Goal: Task Accomplishment & Management: Use online tool/utility

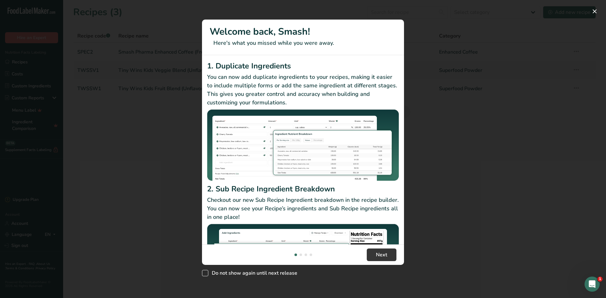
click at [207, 273] on span "New Features" at bounding box center [205, 273] width 6 height 6
click at [206, 273] on input "Do not show again until next release" at bounding box center [204, 274] width 4 height 4
checkbox input "true"
click at [593, 8] on button "New Features" at bounding box center [595, 11] width 10 height 10
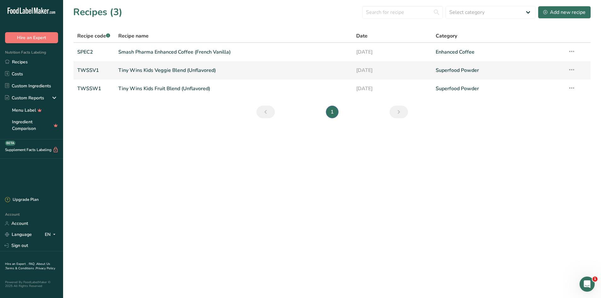
click at [153, 67] on link "Tiny Wins Kids Veggie Blend (Unflavored)" at bounding box center [233, 70] width 231 height 13
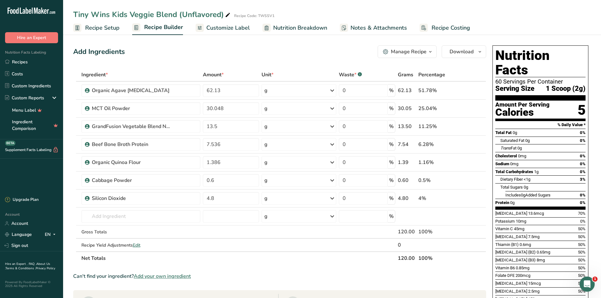
click at [286, 32] on span "Nutrition Breakdown" at bounding box center [300, 28] width 54 height 9
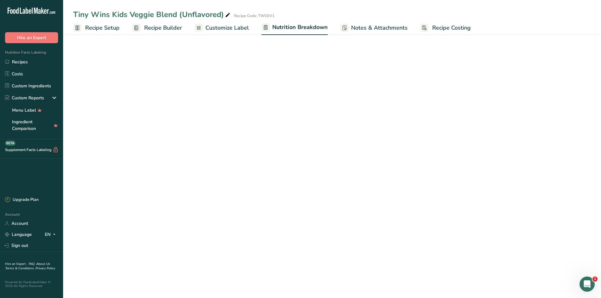
select select "Calories"
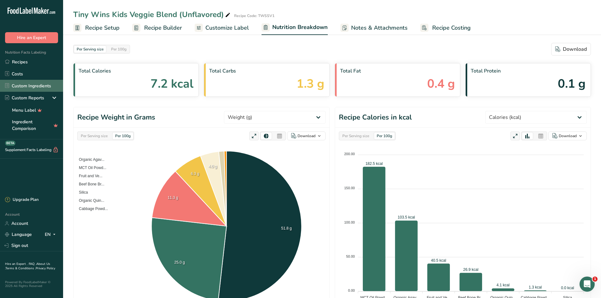
click at [33, 85] on link "Custom Ingredients" at bounding box center [31, 86] width 63 height 12
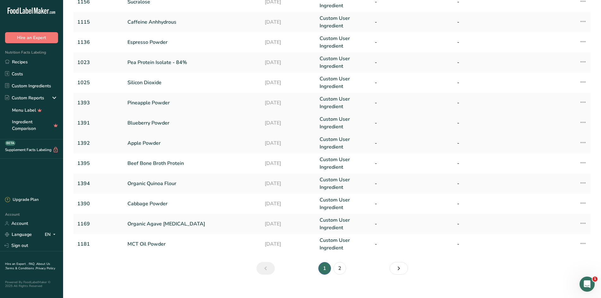
scroll to position [112, 0]
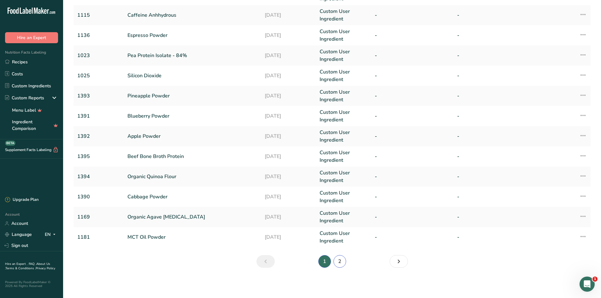
click at [336, 261] on link "2" at bounding box center [340, 261] width 13 height 13
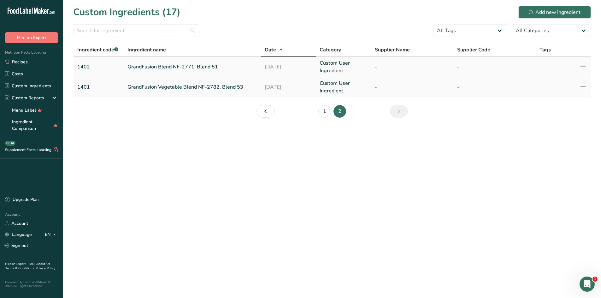
click at [161, 67] on link "GrandFusion Blend NF-2771, Blend 51" at bounding box center [193, 67] width 130 height 8
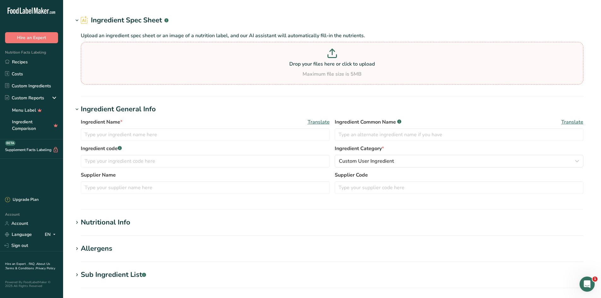
type input "GrandFusion Blend NF-2771, Blend 51"
type input "Fruit and Mushroom Blend"
type input "1402"
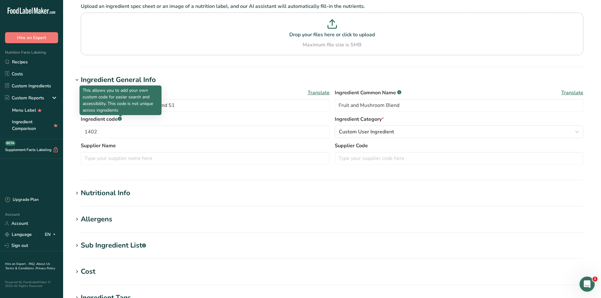
scroll to position [126, 0]
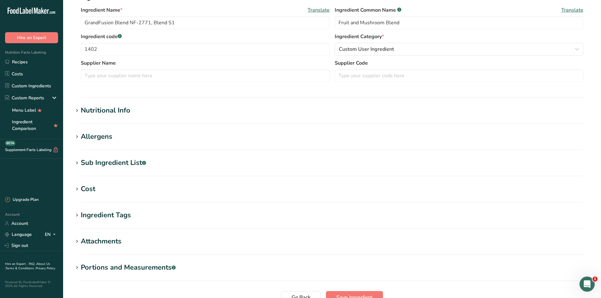
click at [114, 114] on div "Nutritional Info" at bounding box center [106, 110] width 50 height 10
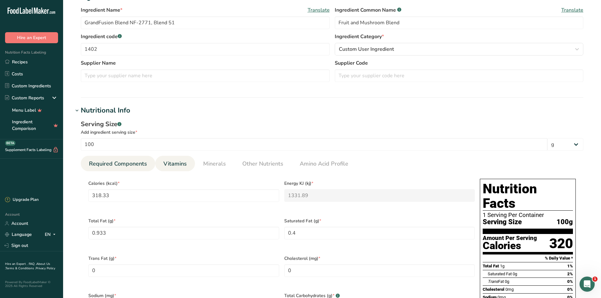
click at [174, 168] on span "Vitamins" at bounding box center [175, 164] width 23 height 9
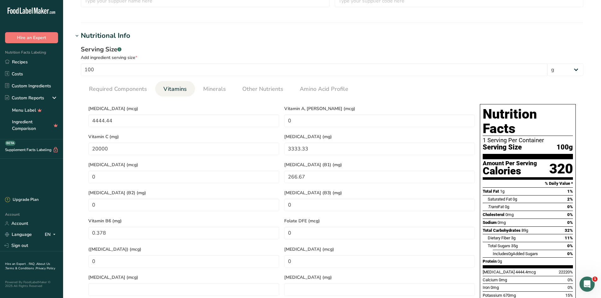
scroll to position [189, 0]
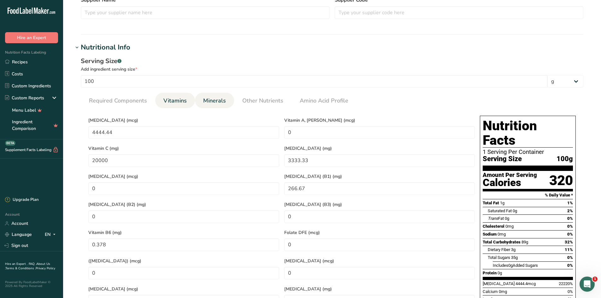
click at [219, 101] on span "Minerals" at bounding box center [214, 101] width 23 height 9
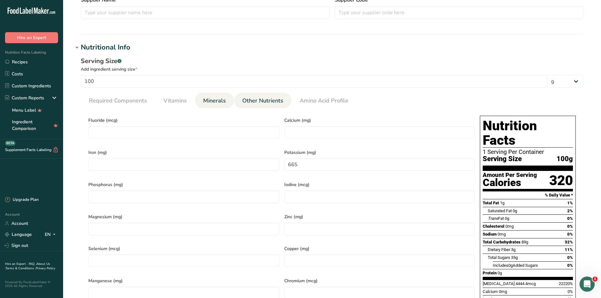
click at [247, 99] on span "Other Nutrients" at bounding box center [262, 101] width 41 height 9
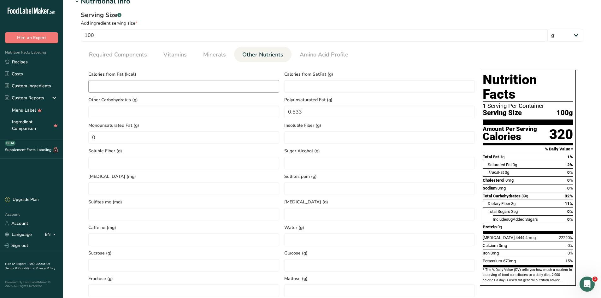
scroll to position [221, 0]
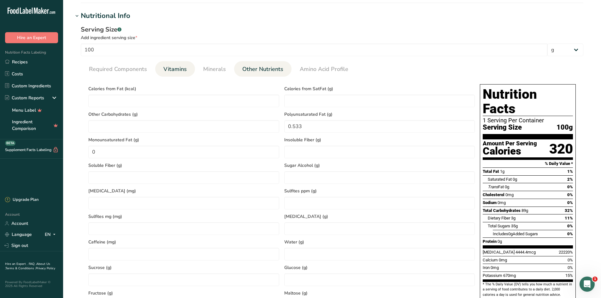
click at [179, 73] on span "Vitamins" at bounding box center [175, 69] width 23 height 9
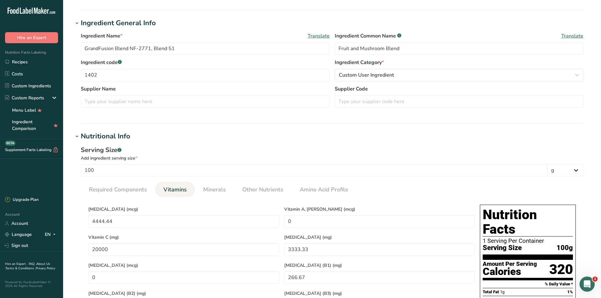
scroll to position [95, 0]
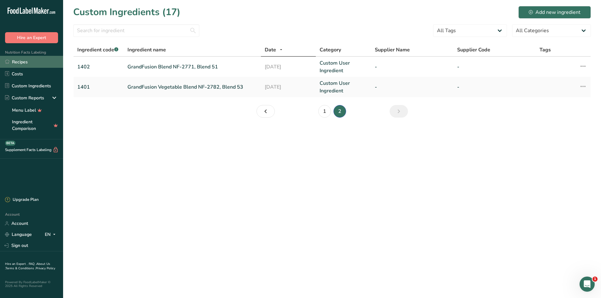
click at [27, 62] on link "Recipes" at bounding box center [31, 62] width 63 height 12
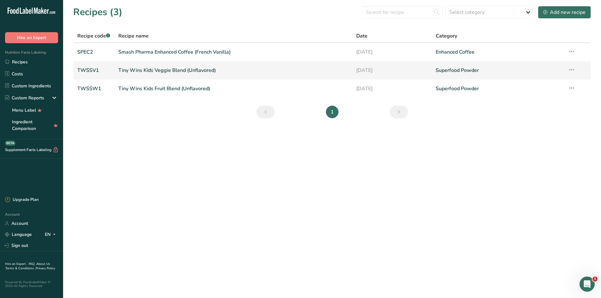
click at [189, 69] on link "Tiny Wins Kids Veggie Blend (Unflavored)" at bounding box center [233, 70] width 231 height 13
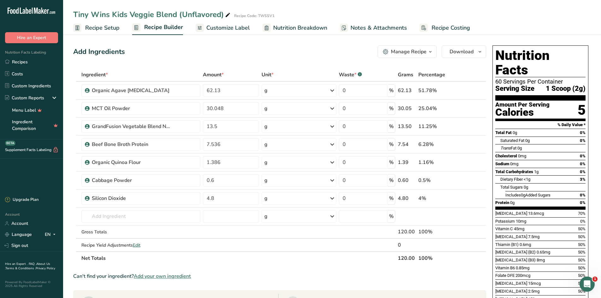
click at [294, 31] on span "Nutrition Breakdown" at bounding box center [300, 28] width 54 height 9
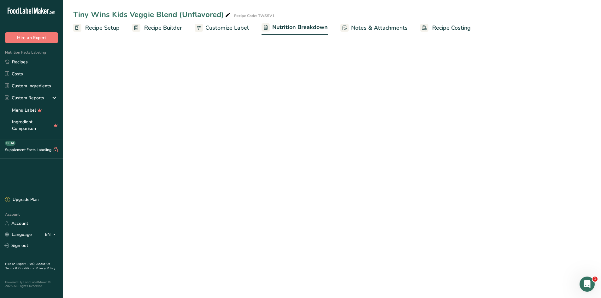
select select "Calories"
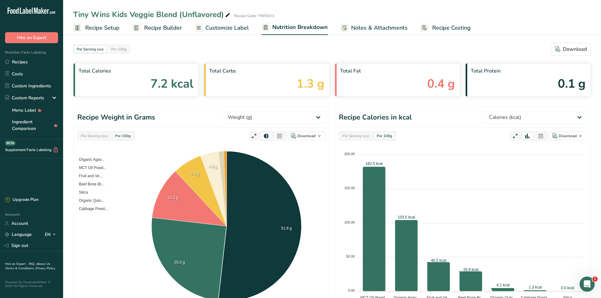
click at [234, 31] on span "Customize Label" at bounding box center [228, 28] width 44 height 9
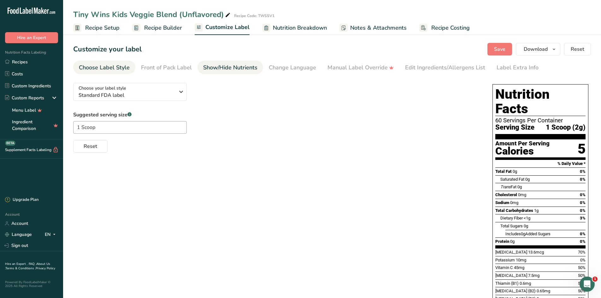
click at [229, 68] on div "Show/Hide Nutrients" at bounding box center [230, 67] width 54 height 9
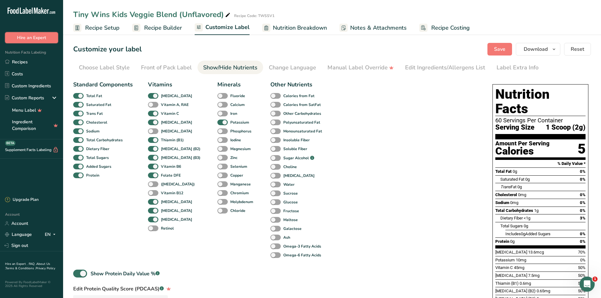
drag, startPoint x: 23, startPoint y: 39, endPoint x: 28, endPoint y: 19, distance: 21.1
click at [28, 19] on div ".a-20{fill:#fff;} Hire an Expert Nutrition Facts Labeling Recipes Costs Custom …" at bounding box center [31, 96] width 63 height 183
click at [27, 62] on link "Recipes" at bounding box center [31, 62] width 63 height 12
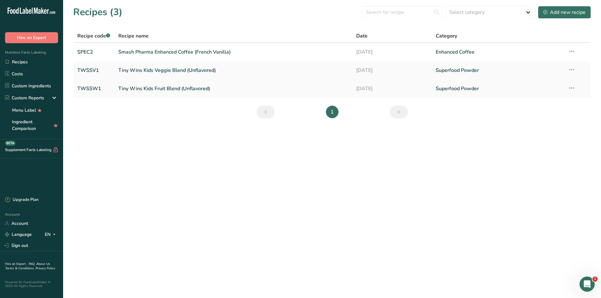
click at [187, 89] on link "Tiny Wins Kids Fruit Blend (Unflavored)" at bounding box center [233, 88] width 231 height 13
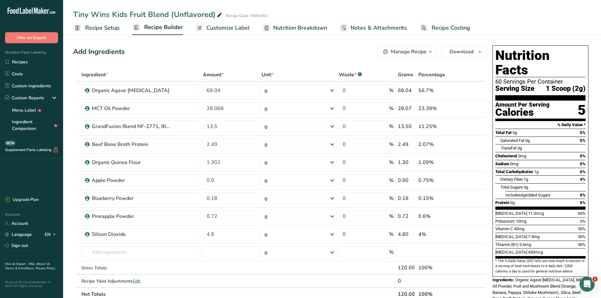
click at [231, 28] on span "Customize Label" at bounding box center [228, 28] width 44 height 9
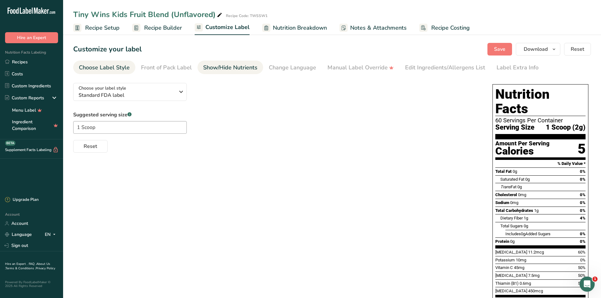
click at [246, 69] on div "Show/Hide Nutrients" at bounding box center [230, 67] width 54 height 9
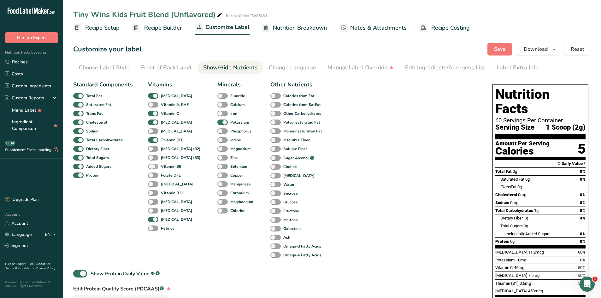
click at [155, 168] on span at bounding box center [153, 167] width 10 height 6
click at [152, 168] on input "Vitamin B6" at bounding box center [150, 166] width 4 height 4
click at [151, 167] on span at bounding box center [153, 167] width 10 height 6
click at [151, 167] on input "Vitamin B6" at bounding box center [150, 166] width 4 height 4
checkbox input "false"
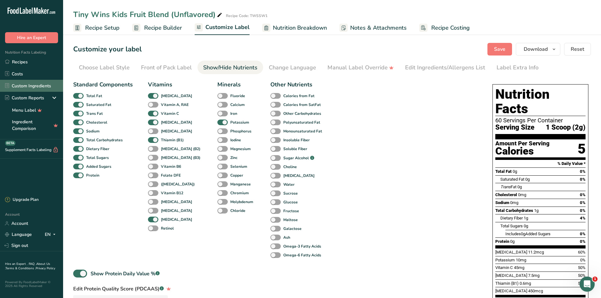
click at [24, 85] on link "Custom Ingredients" at bounding box center [31, 86] width 63 height 12
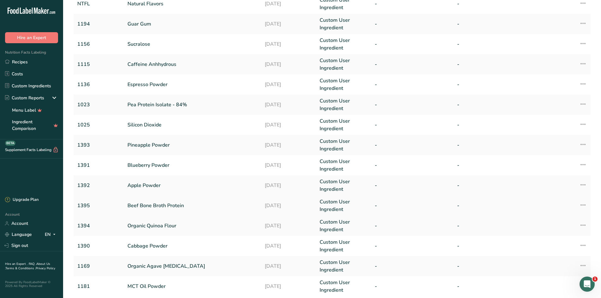
scroll to position [95, 0]
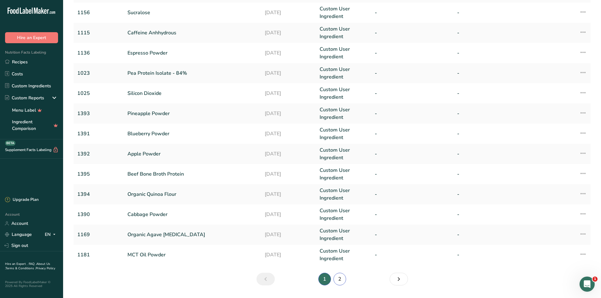
drag, startPoint x: 338, startPoint y: 278, endPoint x: 330, endPoint y: 267, distance: 13.7
click at [338, 279] on link "2" at bounding box center [340, 279] width 13 height 13
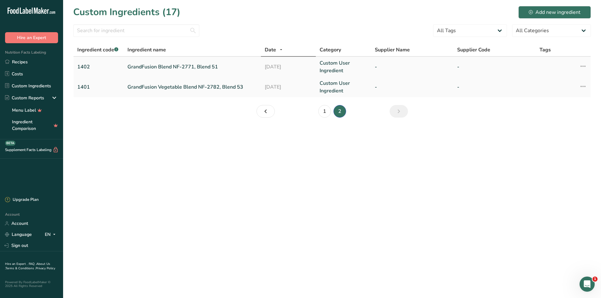
click at [150, 69] on link "GrandFusion Blend NF-2771, Blend 51" at bounding box center [193, 67] width 130 height 8
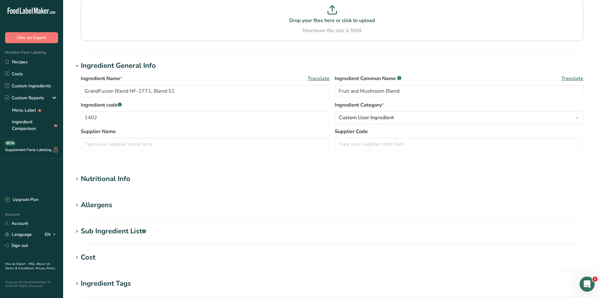
scroll to position [186, 0]
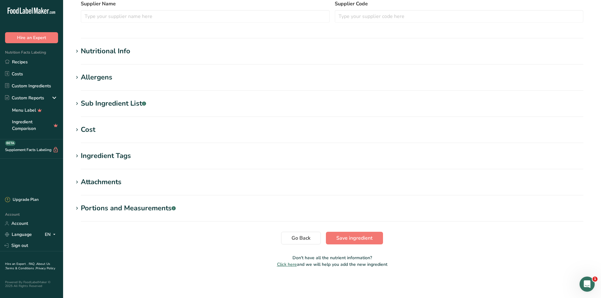
click at [127, 50] on div "Nutritional Info" at bounding box center [106, 51] width 50 height 10
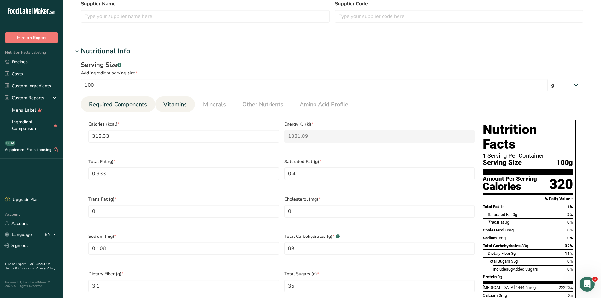
click at [177, 106] on span "Vitamins" at bounding box center [175, 104] width 23 height 9
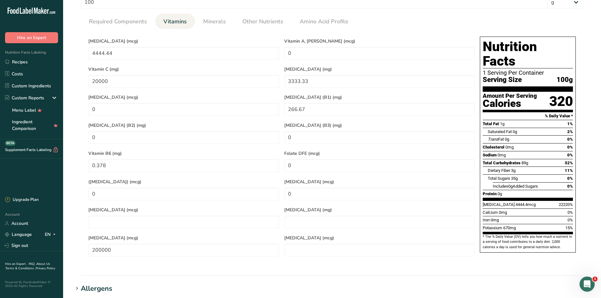
scroll to position [347, 0]
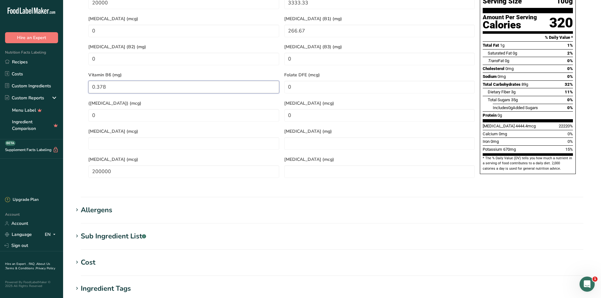
drag, startPoint x: 110, startPoint y: 81, endPoint x: 86, endPoint y: 85, distance: 24.6
click at [86, 85] on section "Calories (kcal) * 318.33 Energy KJ (kj) * 1331.89 Total Fat (g) * 0.933 Saturat…" at bounding box center [332, 67] width 503 height 235
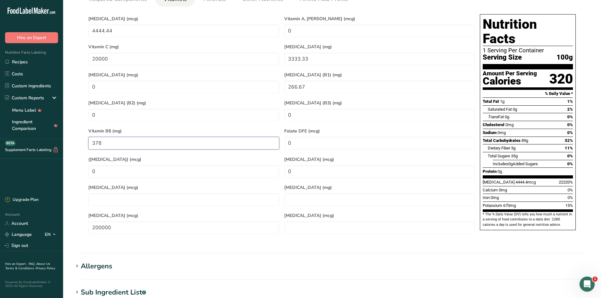
scroll to position [276, 0]
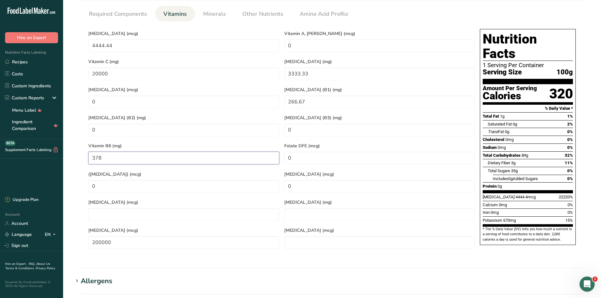
type B6 "378"
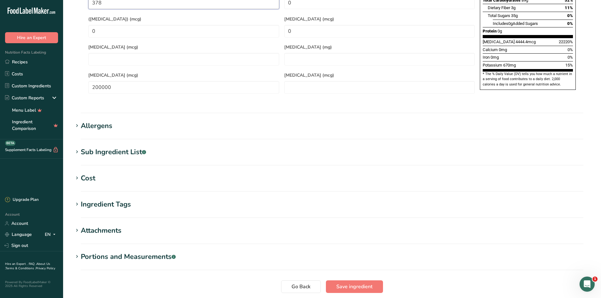
scroll to position [466, 0]
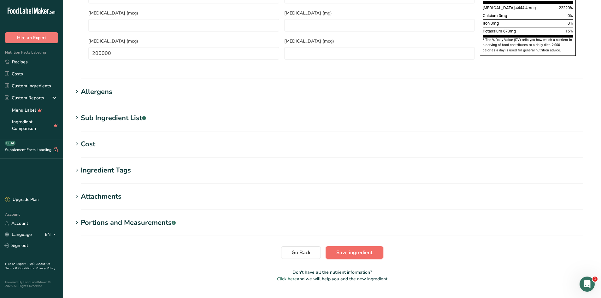
click at [334, 247] on button "Save ingredient" at bounding box center [354, 253] width 57 height 13
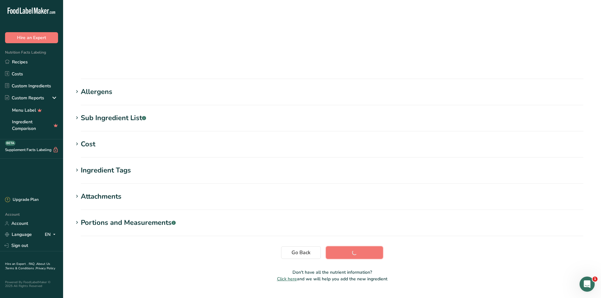
scroll to position [36, 0]
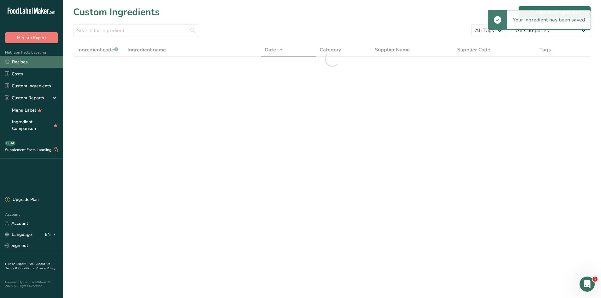
click at [26, 62] on link "Recipes" at bounding box center [31, 62] width 63 height 12
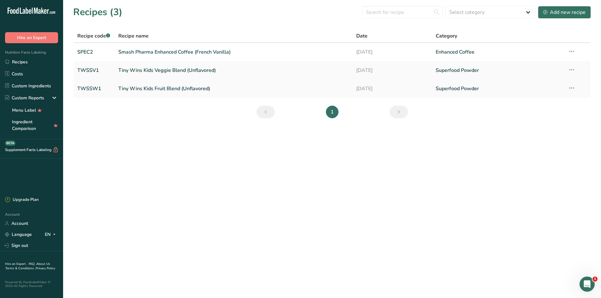
click at [199, 88] on link "Tiny Wins Kids Fruit Blend (Unflavored)" at bounding box center [233, 88] width 231 height 13
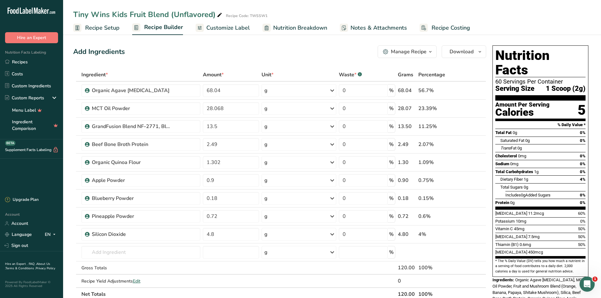
click at [209, 28] on span "Customize Label" at bounding box center [228, 28] width 44 height 9
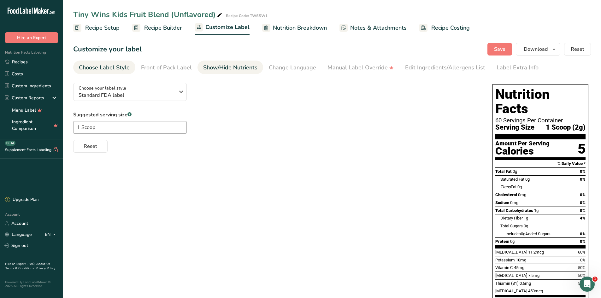
click at [205, 68] on div "Show/Hide Nutrients" at bounding box center [230, 67] width 54 height 9
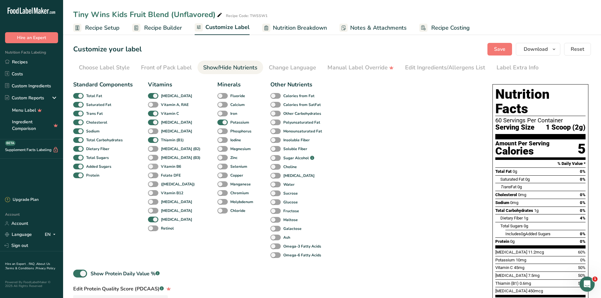
click at [153, 165] on span at bounding box center [153, 167] width 10 height 6
click at [152, 165] on input "Vitamin B6" at bounding box center [150, 166] width 4 height 4
checkbox input "true"
click at [503, 45] on button "Save" at bounding box center [500, 49] width 25 height 13
drag, startPoint x: 506, startPoint y: 45, endPoint x: 499, endPoint y: 25, distance: 22.0
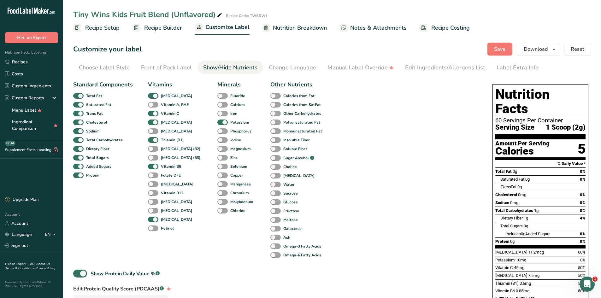
click at [499, 33] on div "Tiny Wins Kids Fruit Blend (Unflavored) Recipe Code: TWSSW1 Recipe Setup Recipe…" at bounding box center [332, 205] width 538 height 345
click at [553, 50] on icon "button" at bounding box center [554, 49] width 5 height 8
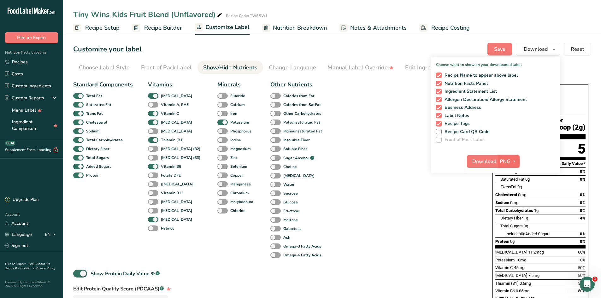
click at [516, 164] on icon "button" at bounding box center [514, 162] width 5 height 8
click at [508, 203] on link "PDF" at bounding box center [510, 205] width 20 height 10
click at [498, 27] on ul "Recipe Setup Recipe Builder Customize Label Nutrition Breakdown Notes & Attachm…" at bounding box center [332, 27] width 538 height 15
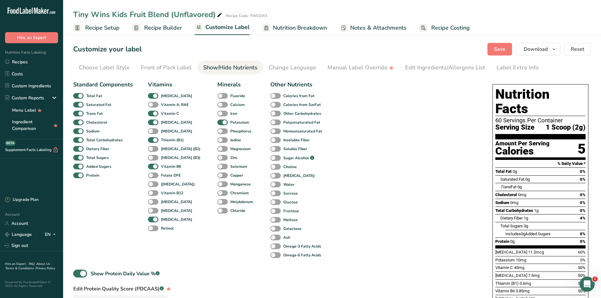
click at [309, 27] on span "Nutrition Breakdown" at bounding box center [300, 28] width 54 height 9
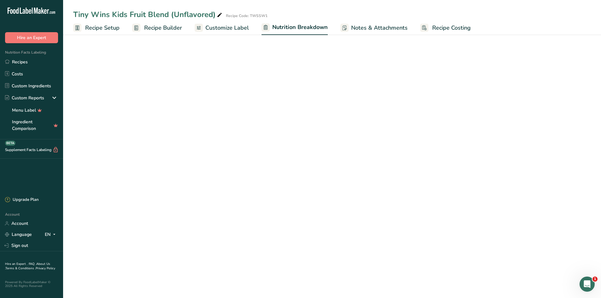
select select "Calories"
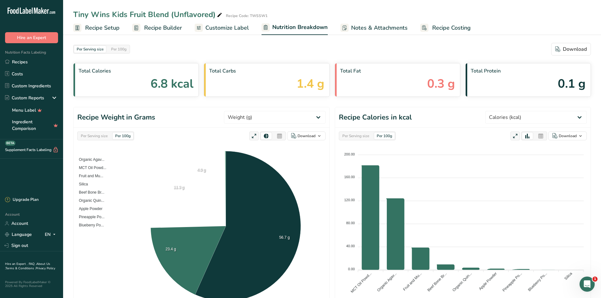
click at [222, 28] on span "Customize Label" at bounding box center [228, 28] width 44 height 9
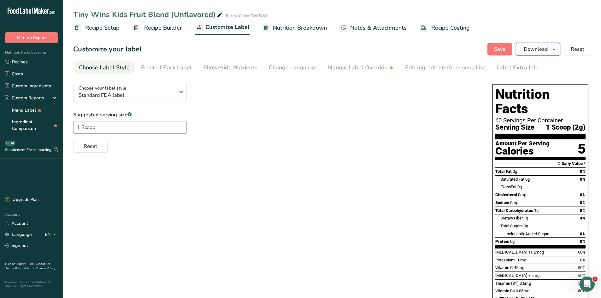
click at [550, 49] on button "Download" at bounding box center [538, 49] width 45 height 13
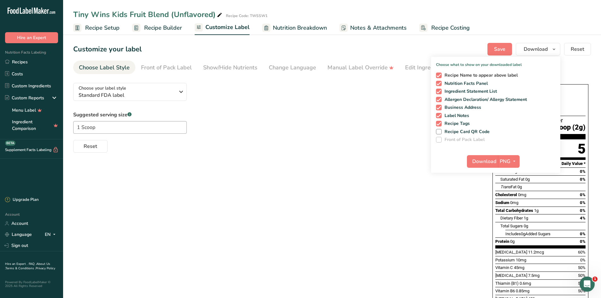
click at [439, 76] on span at bounding box center [439, 76] width 6 height 6
click at [439, 76] on input "Recipe Name to appear above label" at bounding box center [438, 75] width 4 height 4
checkbox input "false"
click at [438, 109] on span at bounding box center [439, 108] width 6 height 6
click at [438, 109] on input "Business Address" at bounding box center [438, 107] width 4 height 4
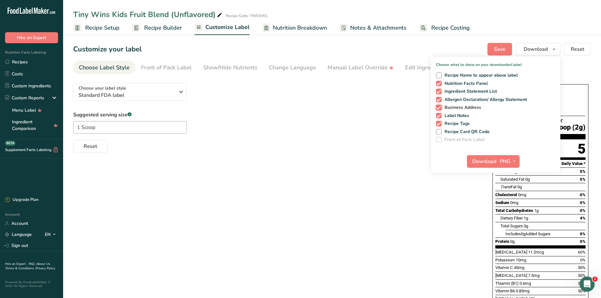
checkbox input "false"
click at [439, 115] on span at bounding box center [439, 116] width 6 height 6
click at [439, 115] on input "Label Notes" at bounding box center [438, 116] width 4 height 4
checkbox input "false"
click at [439, 122] on span at bounding box center [439, 124] width 6 height 6
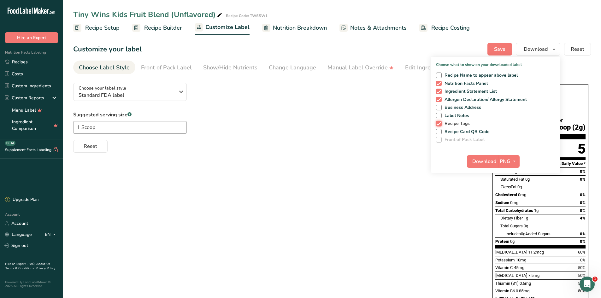
click at [439, 122] on input "Recipe Tags" at bounding box center [438, 124] width 4 height 4
checkbox input "false"
click at [512, 163] on span "button" at bounding box center [515, 162] width 8 height 8
click at [510, 205] on link "PDF" at bounding box center [510, 205] width 20 height 10
click at [488, 157] on button "Download" at bounding box center [483, 161] width 31 height 13
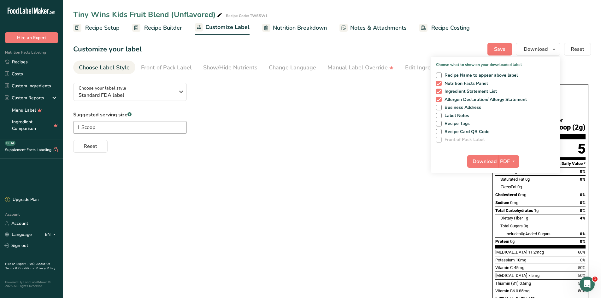
click at [331, 176] on div "Choose your label style Standard FDA label USA (FDA) Standard FDA label Tabular…" at bounding box center [332, 223] width 518 height 290
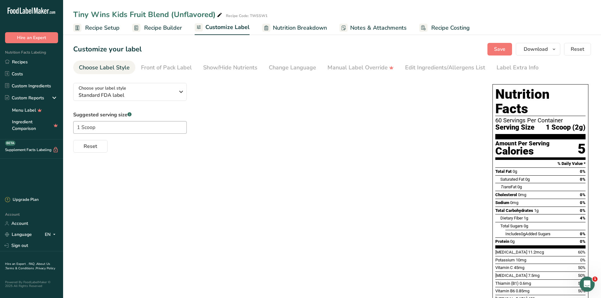
click at [214, 32] on link "Customize Label" at bounding box center [222, 27] width 55 height 15
click at [224, 67] on div "Show/Hide Nutrients" at bounding box center [230, 67] width 54 height 9
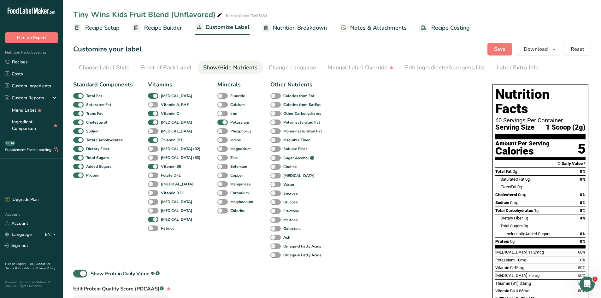
click at [153, 106] on span at bounding box center [153, 105] width 10 height 6
click at [152, 106] on input "Vitamin A, RAE" at bounding box center [150, 105] width 4 height 4
click at [149, 104] on span at bounding box center [153, 105] width 10 height 6
click at [149, 104] on input "Vitamin A, RAE" at bounding box center [150, 105] width 4 height 4
checkbox input "false"
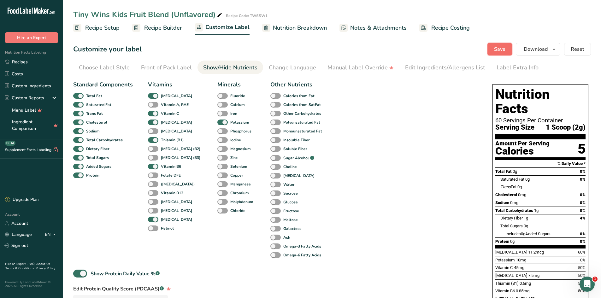
click at [507, 49] on button "Save" at bounding box center [500, 49] width 25 height 13
drag, startPoint x: 497, startPoint y: 49, endPoint x: 484, endPoint y: 60, distance: 16.1
click at [497, 50] on span "Save" at bounding box center [499, 49] width 11 height 8
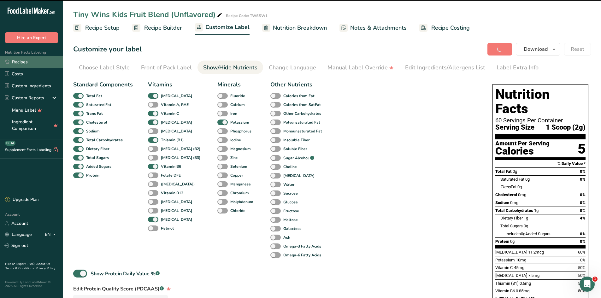
click at [25, 60] on link "Recipes" at bounding box center [31, 62] width 63 height 12
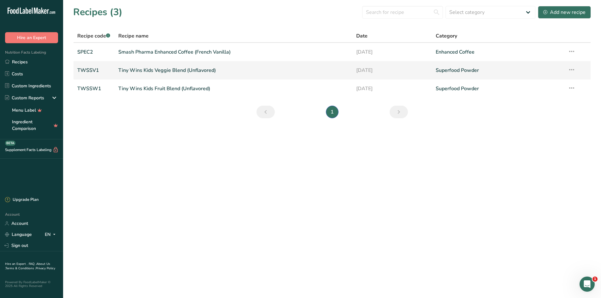
click at [181, 75] on link "Tiny Wins Kids Veggie Blend (Unflavored)" at bounding box center [233, 70] width 231 height 13
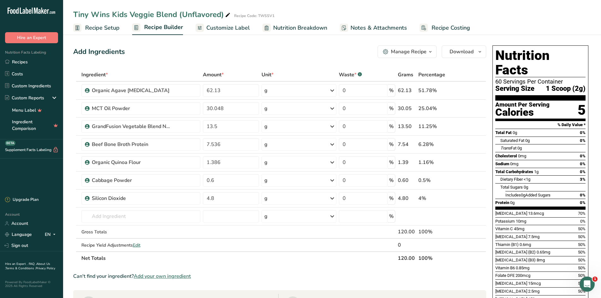
click at [301, 30] on span "Nutrition Breakdown" at bounding box center [300, 28] width 54 height 9
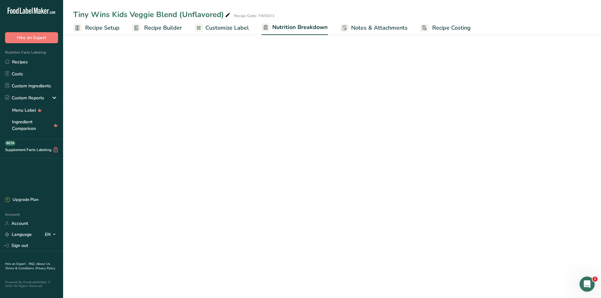
select select "Calories"
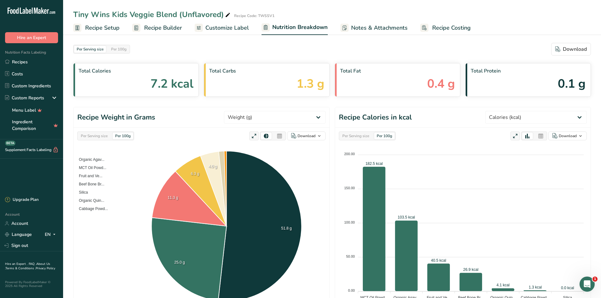
click at [239, 27] on span "Customize Label" at bounding box center [228, 28] width 44 height 9
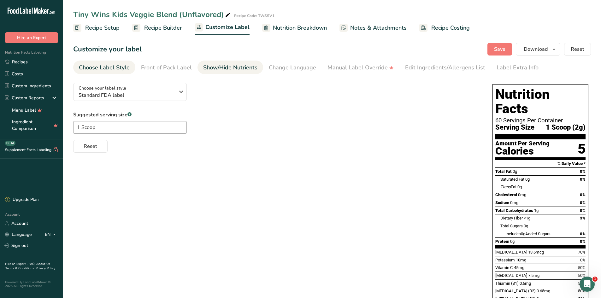
click at [217, 73] on link "Show/Hide Nutrients" at bounding box center [230, 68] width 54 height 14
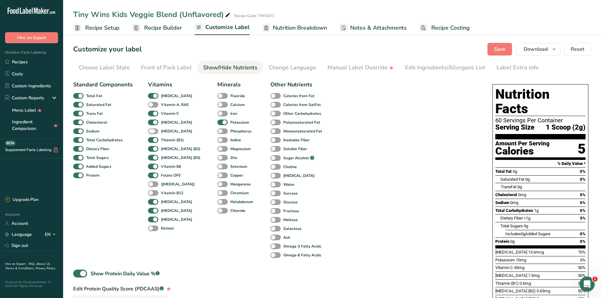
click at [153, 131] on span at bounding box center [153, 131] width 10 height 6
click at [152, 131] on input "[MEDICAL_DATA]" at bounding box center [150, 131] width 4 height 4
checkbox input "true"
click at [506, 51] on span "Save" at bounding box center [499, 49] width 11 height 8
click at [497, 45] on span "Save" at bounding box center [499, 49] width 11 height 8
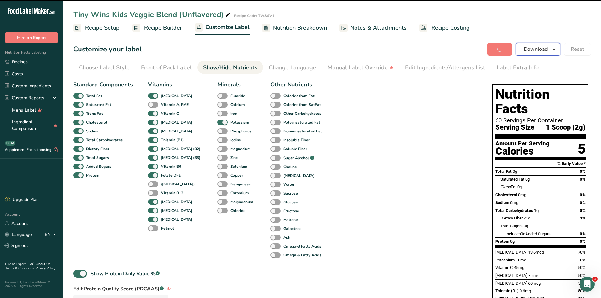
click at [555, 49] on icon "button" at bounding box center [554, 49] width 5 height 8
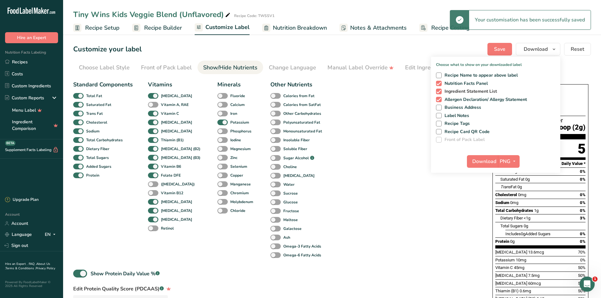
click at [440, 93] on span at bounding box center [439, 92] width 6 height 6
click at [440, 93] on input "Ingredient Statement List" at bounding box center [438, 91] width 4 height 4
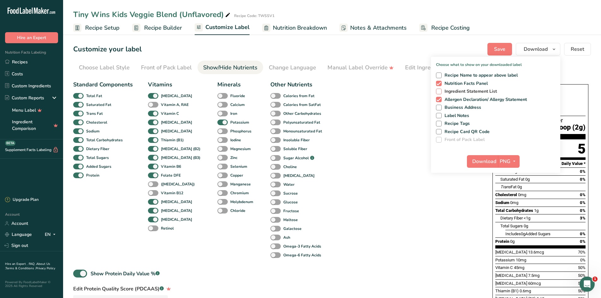
click at [440, 92] on span at bounding box center [439, 92] width 6 height 6
click at [440, 92] on input "Ingredient Statement List" at bounding box center [438, 91] width 4 height 4
checkbox input "true"
click at [516, 161] on icon "button" at bounding box center [514, 162] width 5 height 8
click at [507, 208] on link "PDF" at bounding box center [510, 205] width 20 height 10
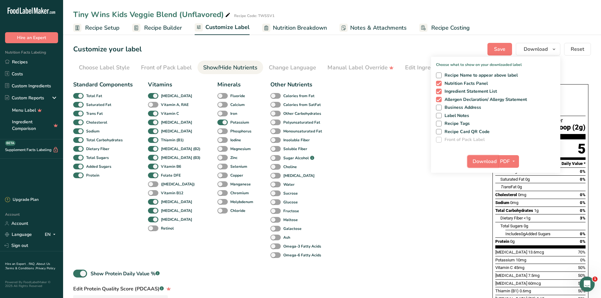
click at [489, 162] on span "Download" at bounding box center [485, 162] width 24 height 8
click at [20, 60] on link "Recipes" at bounding box center [31, 62] width 63 height 12
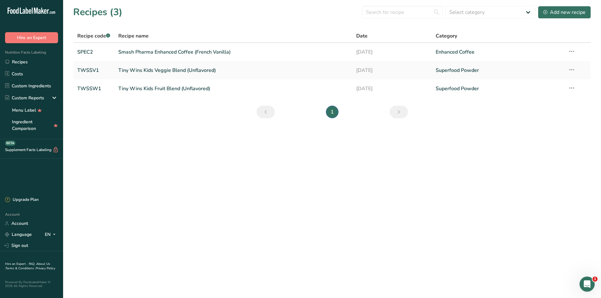
click at [98, 192] on main "Recipes (3) Select category All Baked Goods Beverages Confectionery Cooked Meal…" at bounding box center [300, 149] width 601 height 298
